Goal: Transaction & Acquisition: Obtain resource

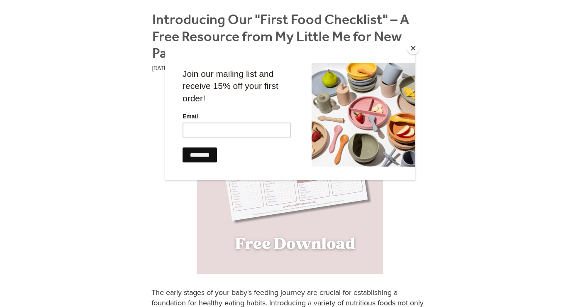
click at [412, 47] on button "Close" at bounding box center [413, 48] width 12 height 12
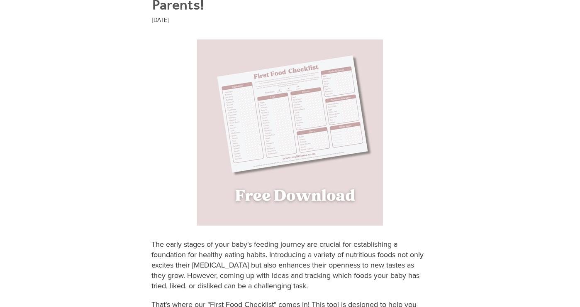
scroll to position [195, 0]
click at [313, 122] on img at bounding box center [290, 133] width 186 height 186
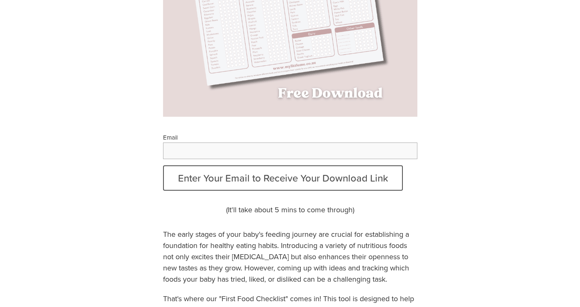
scroll to position [214, 0]
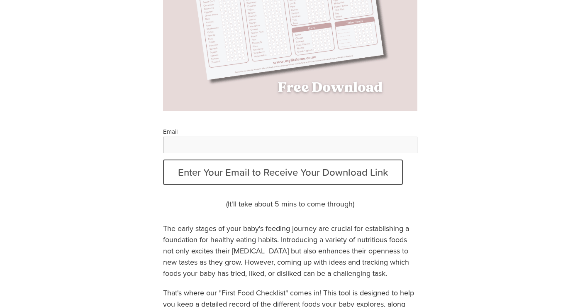
click at [278, 151] on input "Email" at bounding box center [290, 145] width 254 height 17
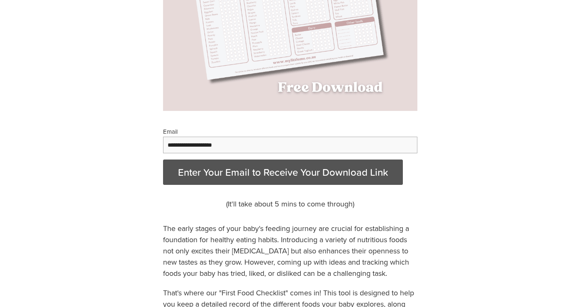
type input "**********"
click at [293, 177] on button "Enter Your Email to Receive Your Download Link" at bounding box center [283, 171] width 240 height 25
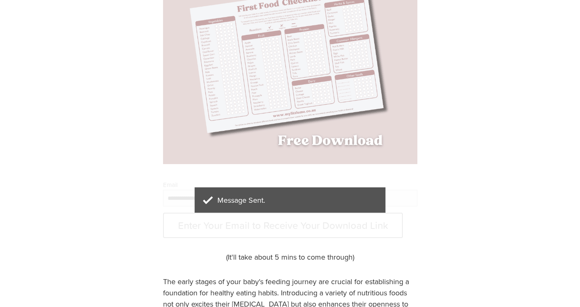
scroll to position [0, 0]
